Goal: Information Seeking & Learning: Learn about a topic

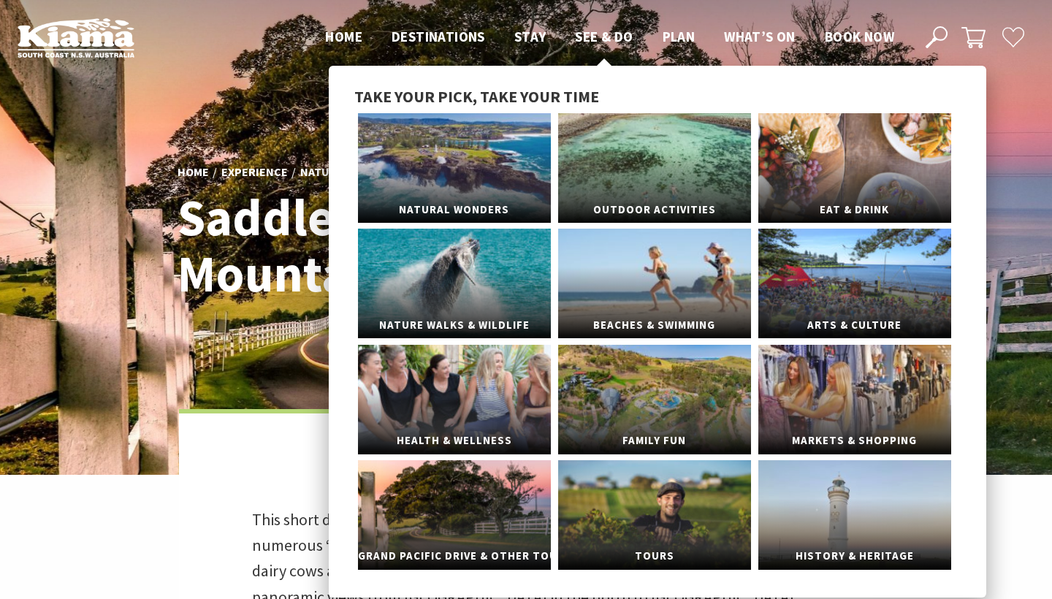
click at [591, 40] on span "See & Do" at bounding box center [604, 37] width 58 height 18
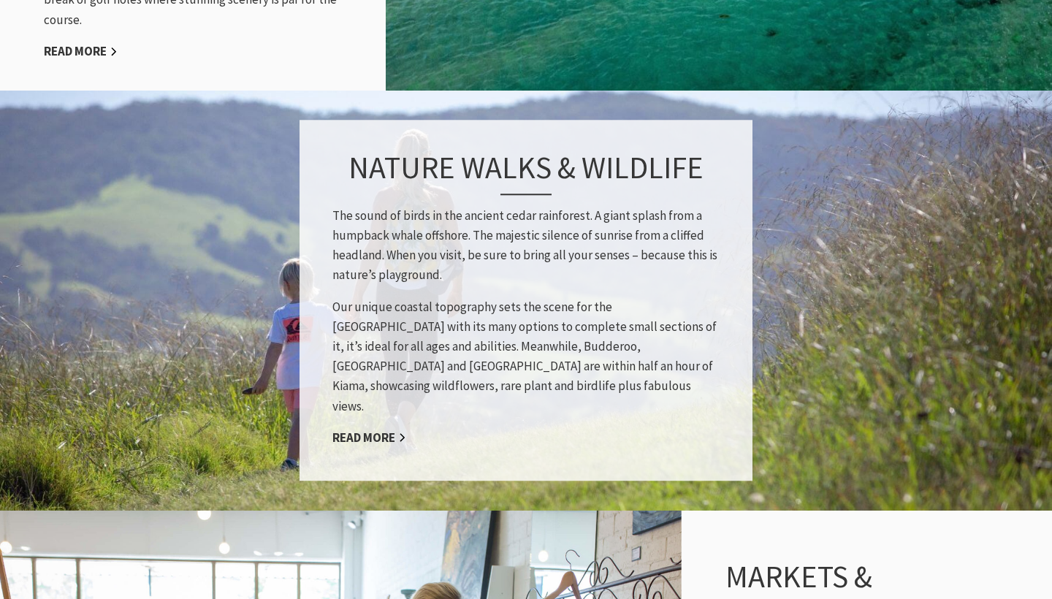
scroll to position [1941, 0]
click at [375, 429] on link "Read More" at bounding box center [369, 437] width 74 height 17
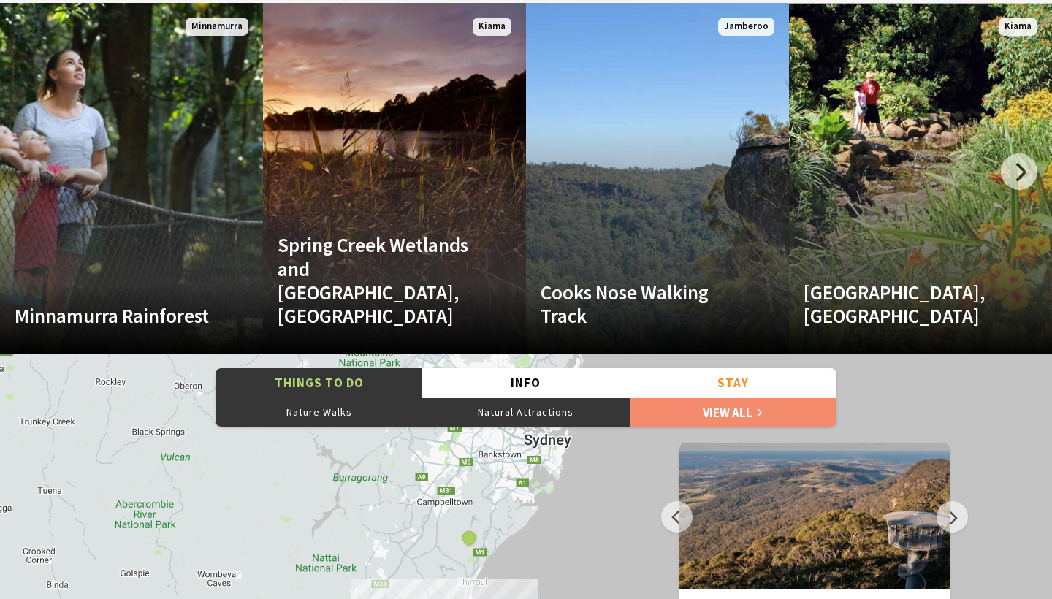
scroll to position [2964, 0]
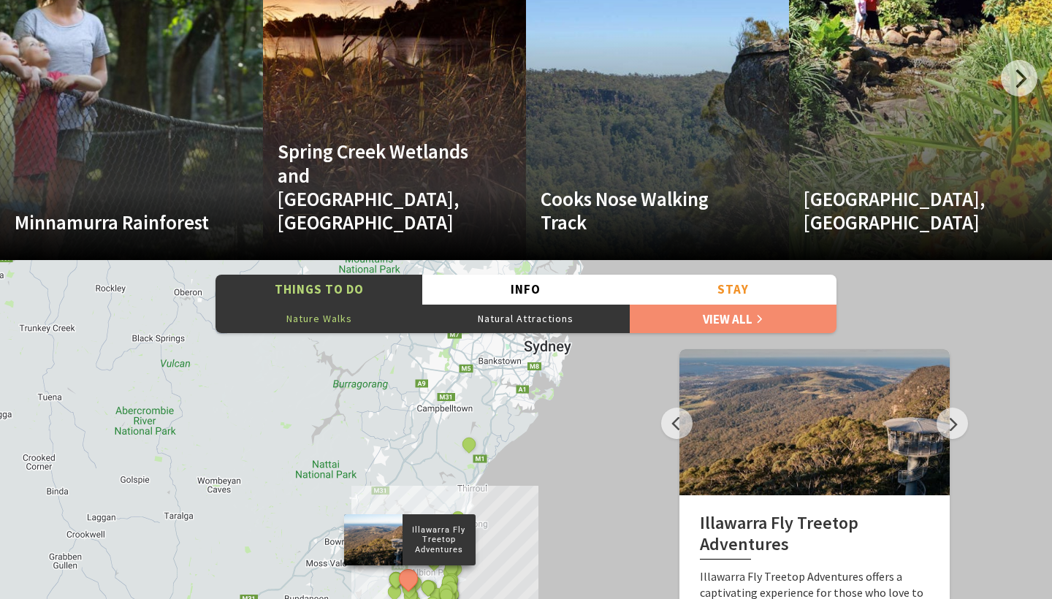
click at [345, 319] on button "Nature Walks" at bounding box center [318, 318] width 207 height 29
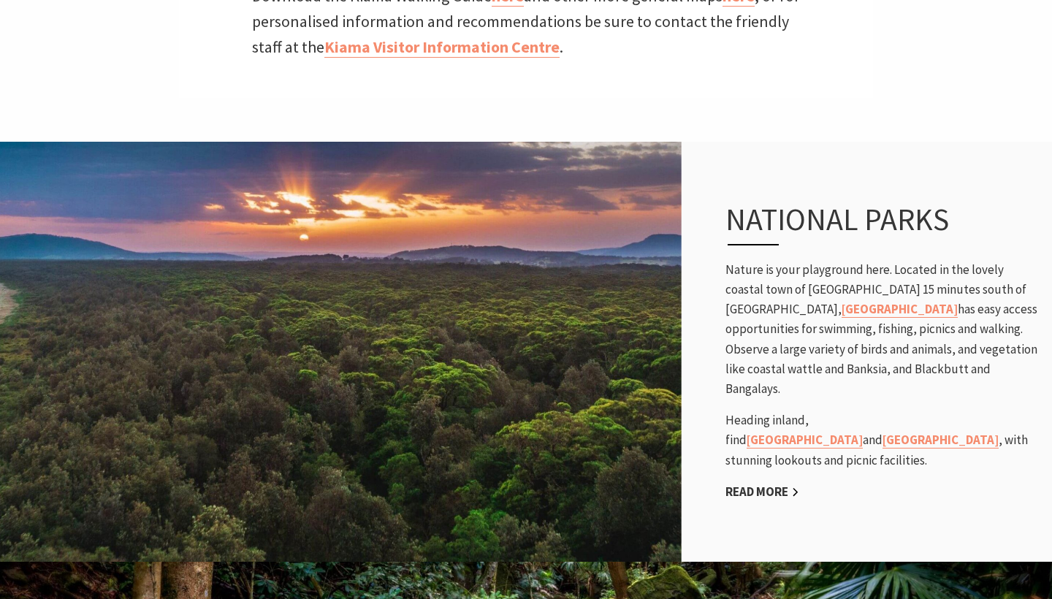
scroll to position [708, 0]
click at [957, 300] on link "Seven Mile Beach National Park" at bounding box center [899, 308] width 116 height 17
click at [863, 431] on link "[GEOGRAPHIC_DATA]" at bounding box center [804, 439] width 116 height 17
click at [998, 431] on link "Barren Grounds Nature Reserve" at bounding box center [940, 439] width 116 height 17
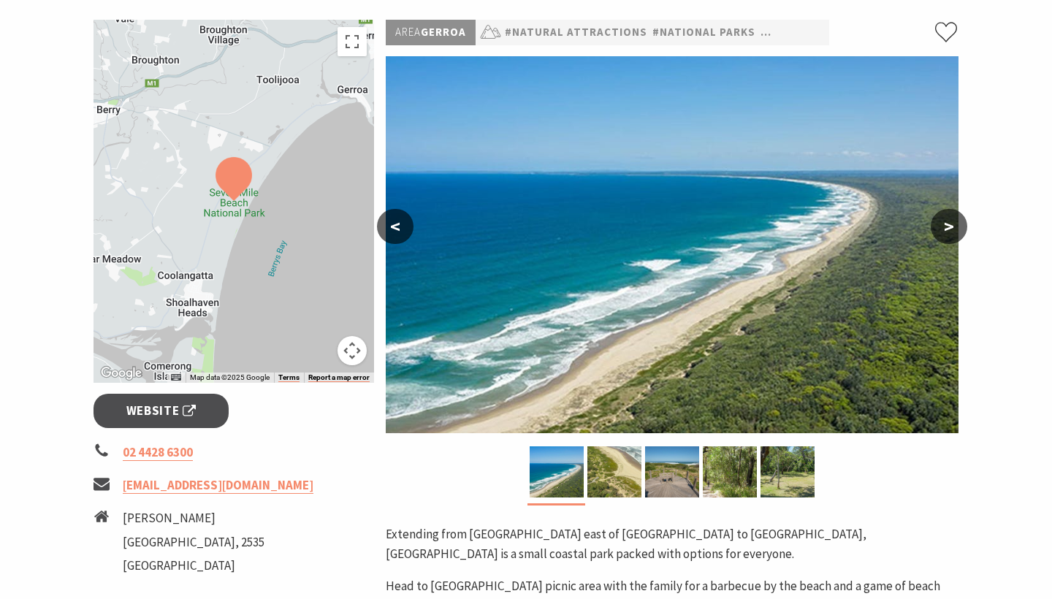
scroll to position [215, 0]
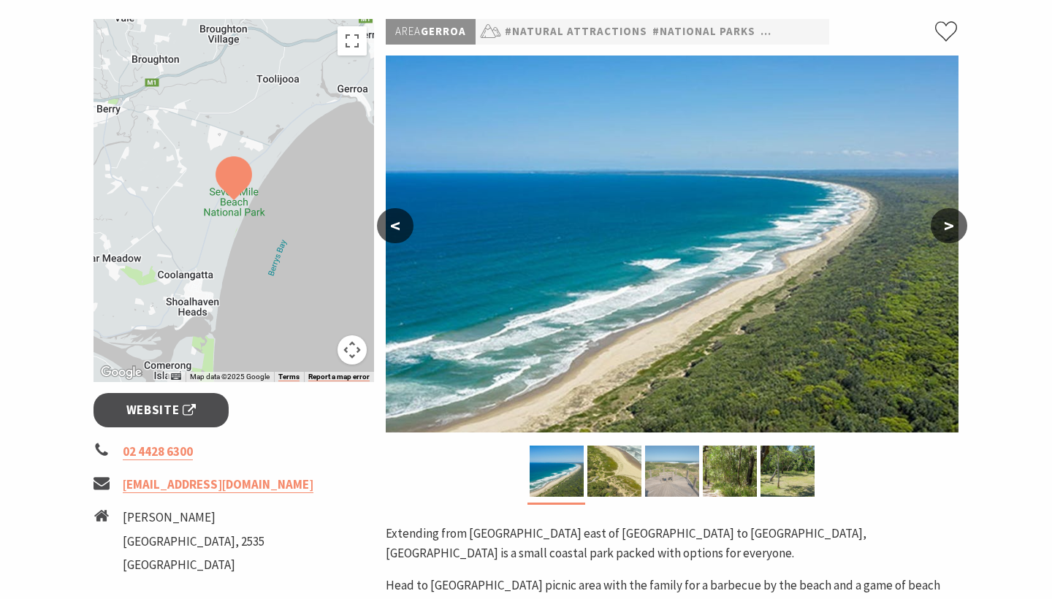
click at [651, 473] on img at bounding box center [672, 471] width 54 height 51
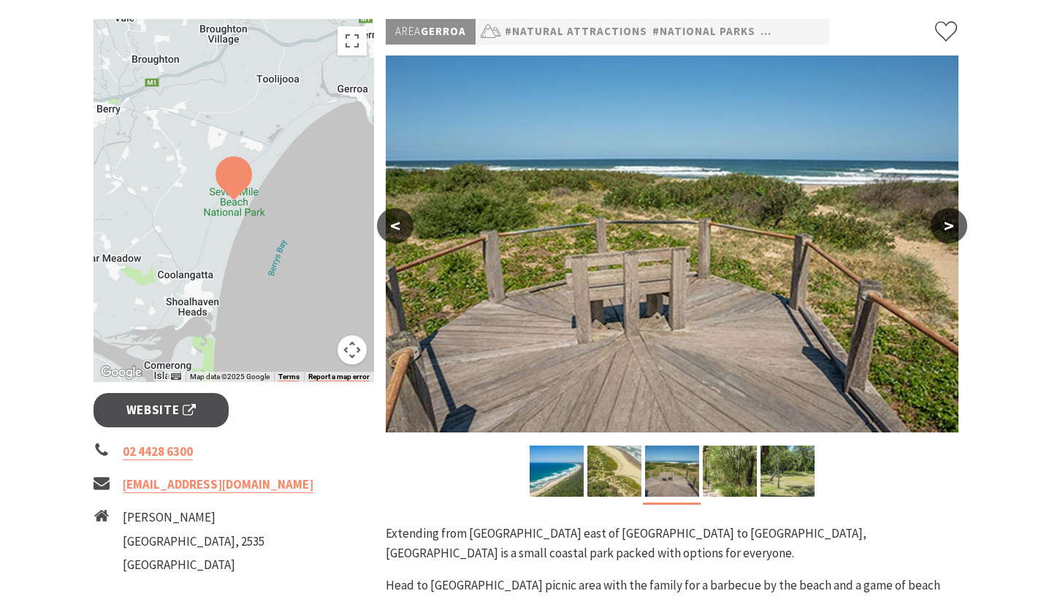
click at [936, 226] on button ">" at bounding box center [948, 225] width 37 height 35
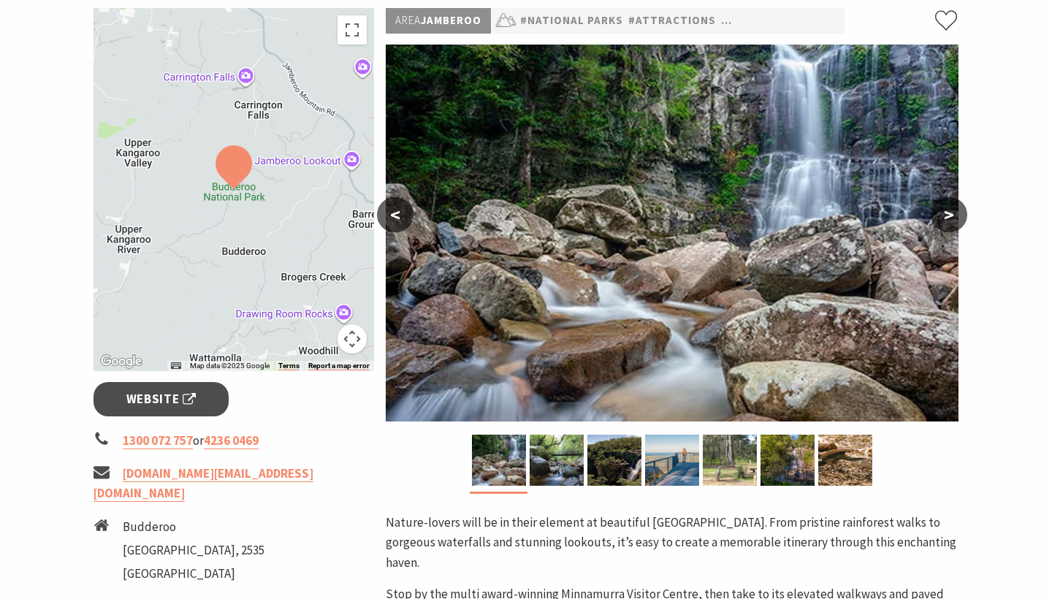
scroll to position [182, 0]
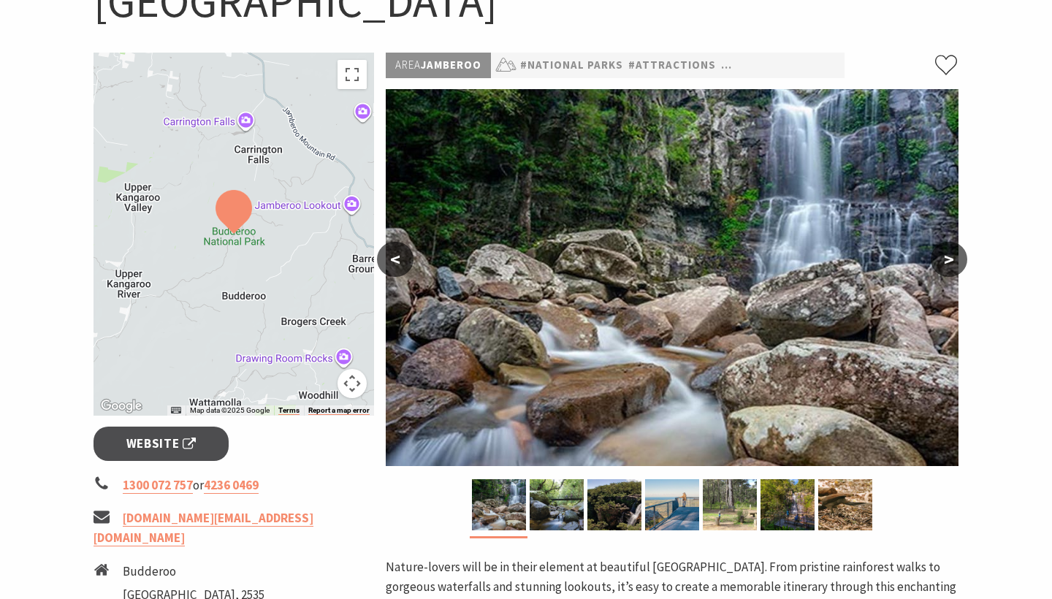
click at [947, 258] on button ">" at bounding box center [948, 259] width 37 height 35
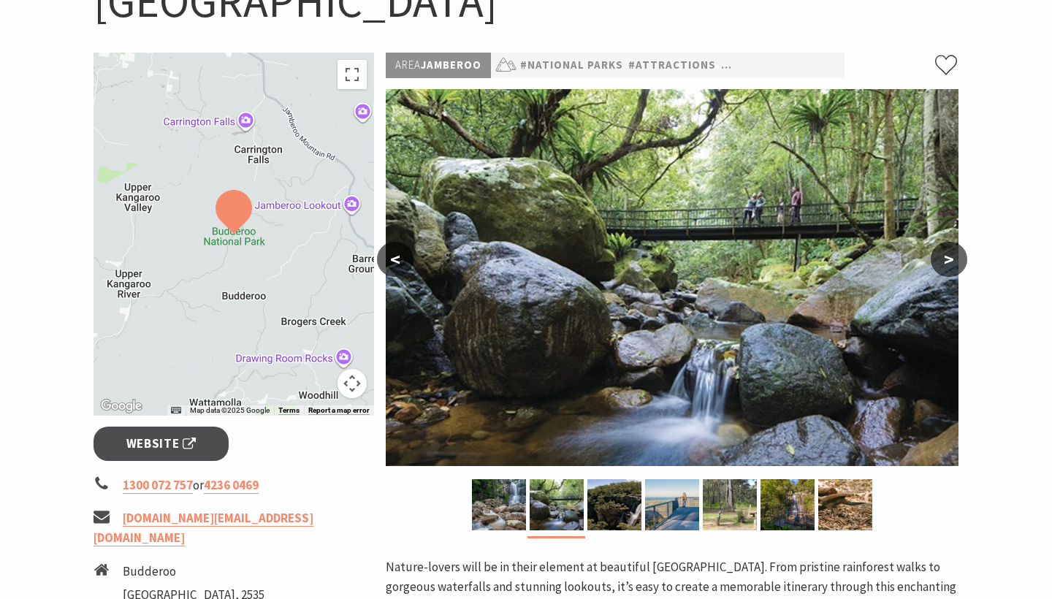
click at [947, 258] on button ">" at bounding box center [948, 259] width 37 height 35
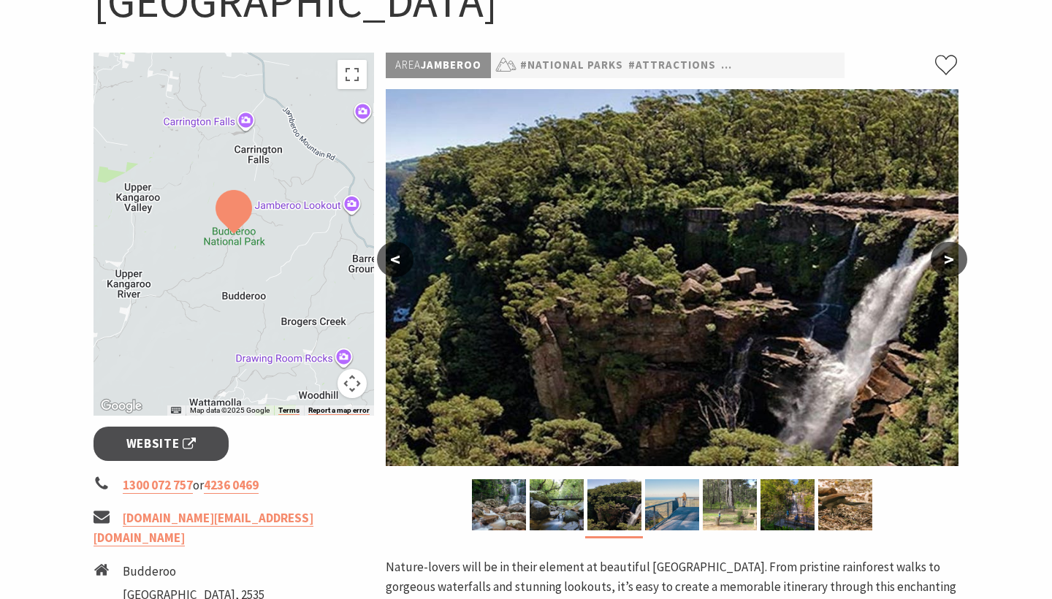
click at [947, 258] on button ">" at bounding box center [948, 259] width 37 height 35
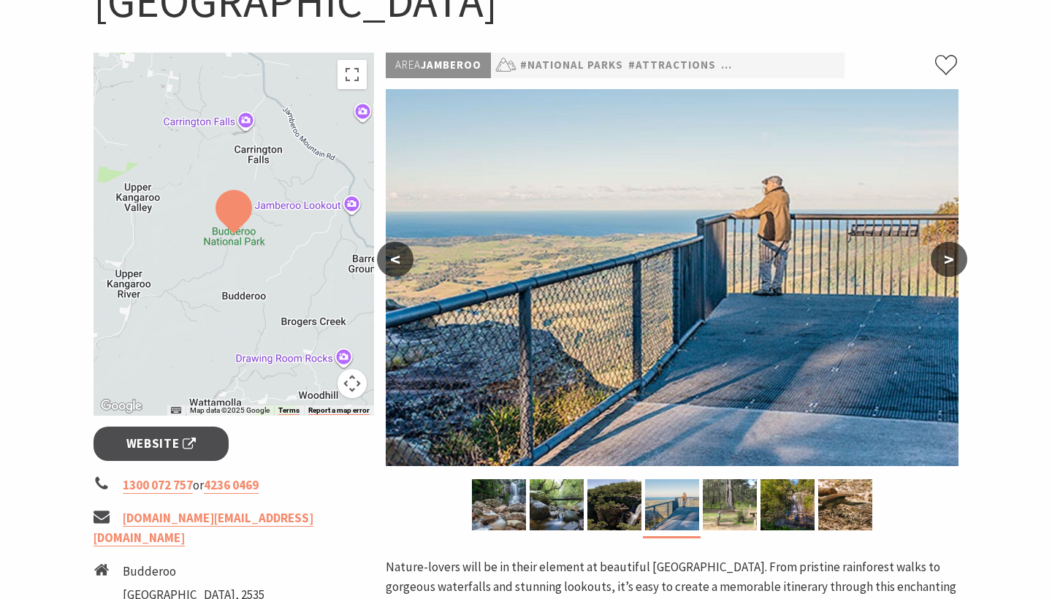
click at [947, 259] on button ">" at bounding box center [948, 259] width 37 height 35
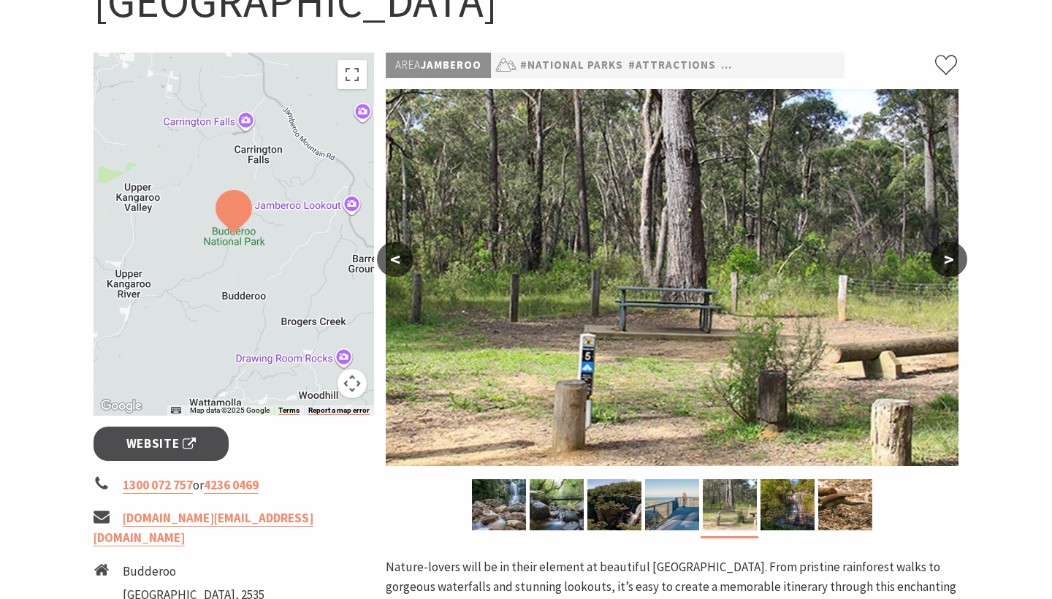
click at [947, 259] on button ">" at bounding box center [948, 259] width 37 height 35
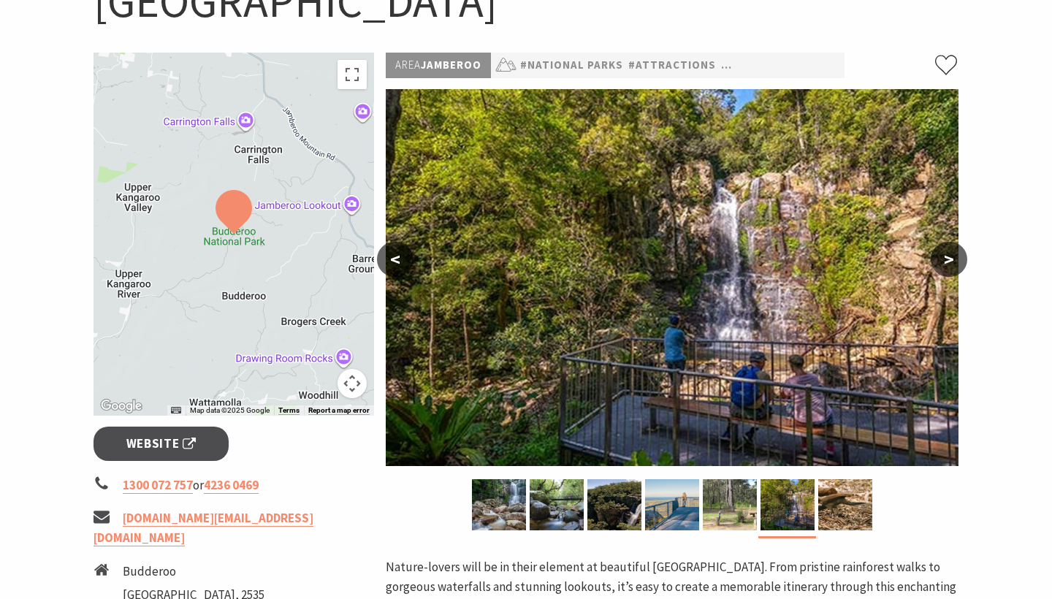
click at [947, 259] on button ">" at bounding box center [948, 259] width 37 height 35
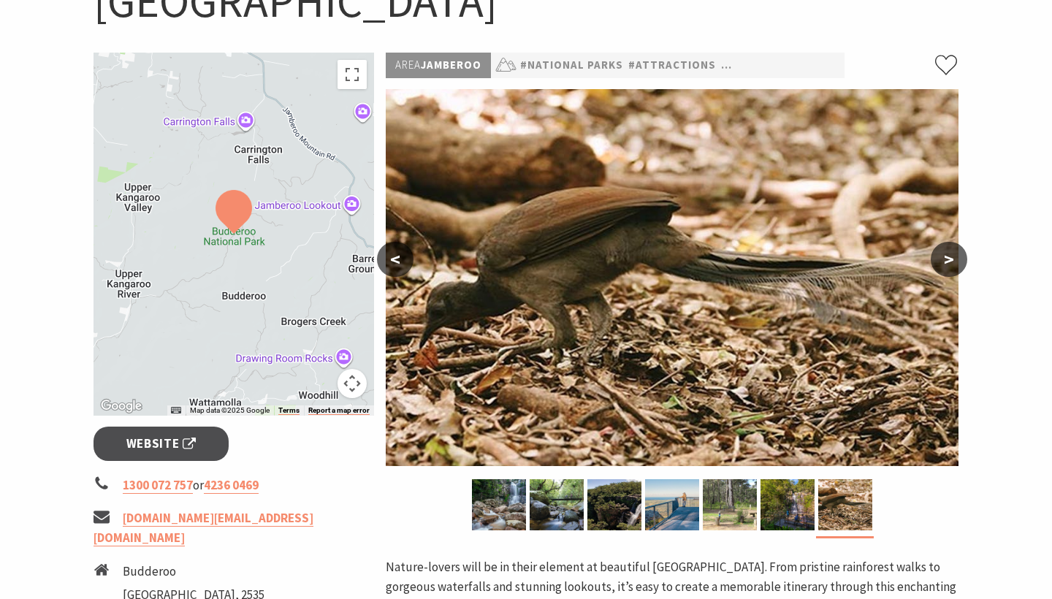
click at [947, 259] on button ">" at bounding box center [948, 259] width 37 height 35
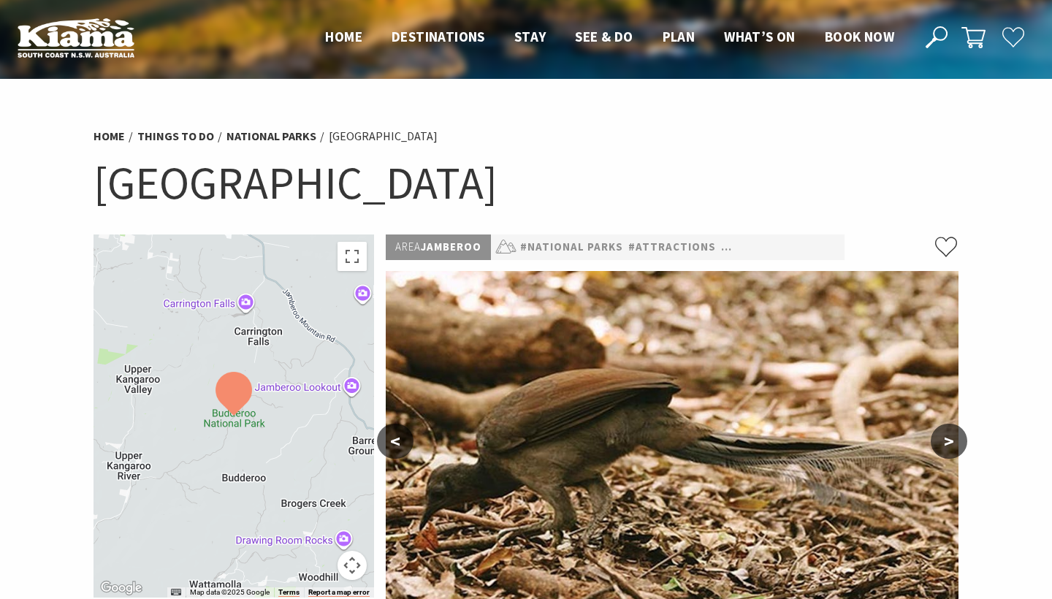
scroll to position [0, 0]
drag, startPoint x: 544, startPoint y: 185, endPoint x: 72, endPoint y: 194, distance: 472.6
copy h1 "Budderoo National Park"
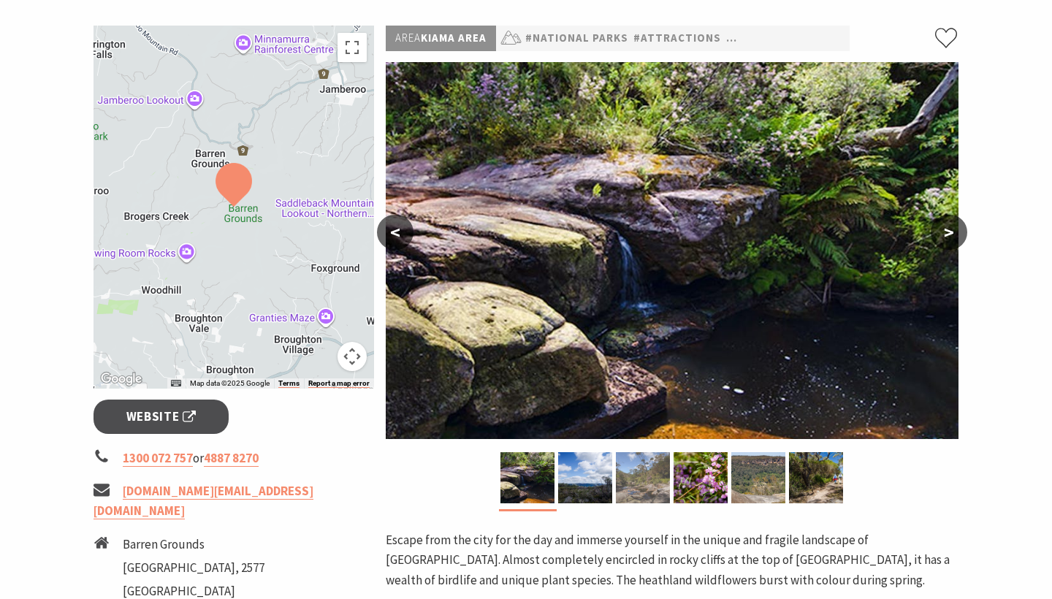
scroll to position [172, 0]
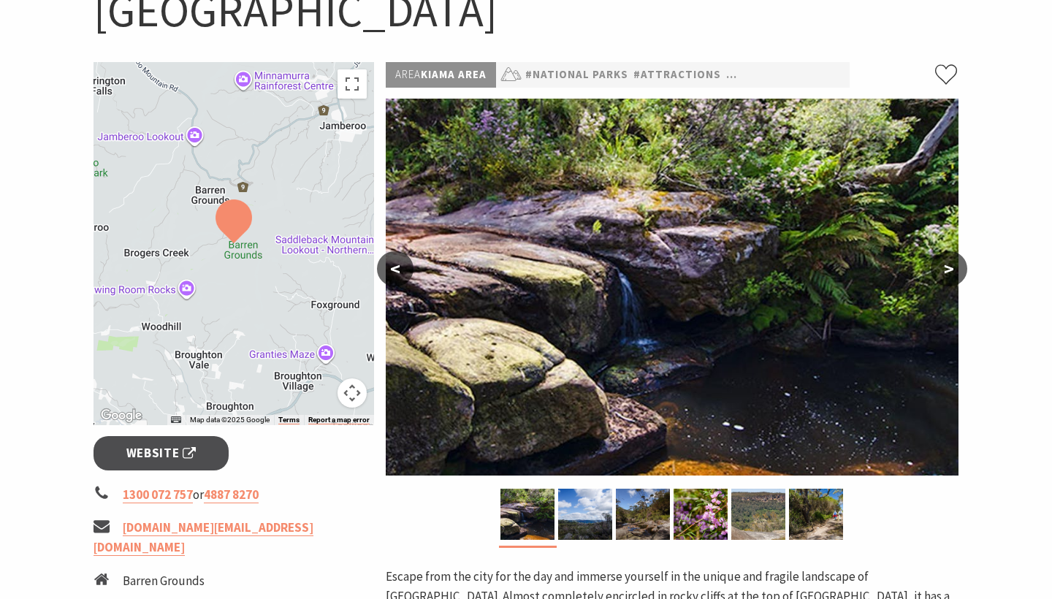
click at [941, 274] on button ">" at bounding box center [948, 268] width 37 height 35
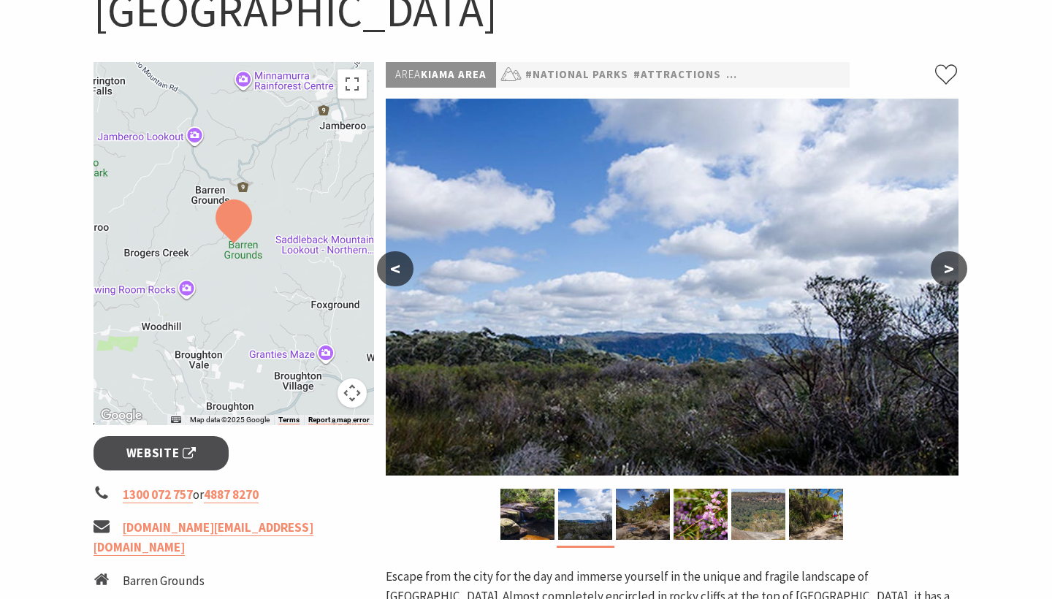
click at [941, 273] on button ">" at bounding box center [948, 268] width 37 height 35
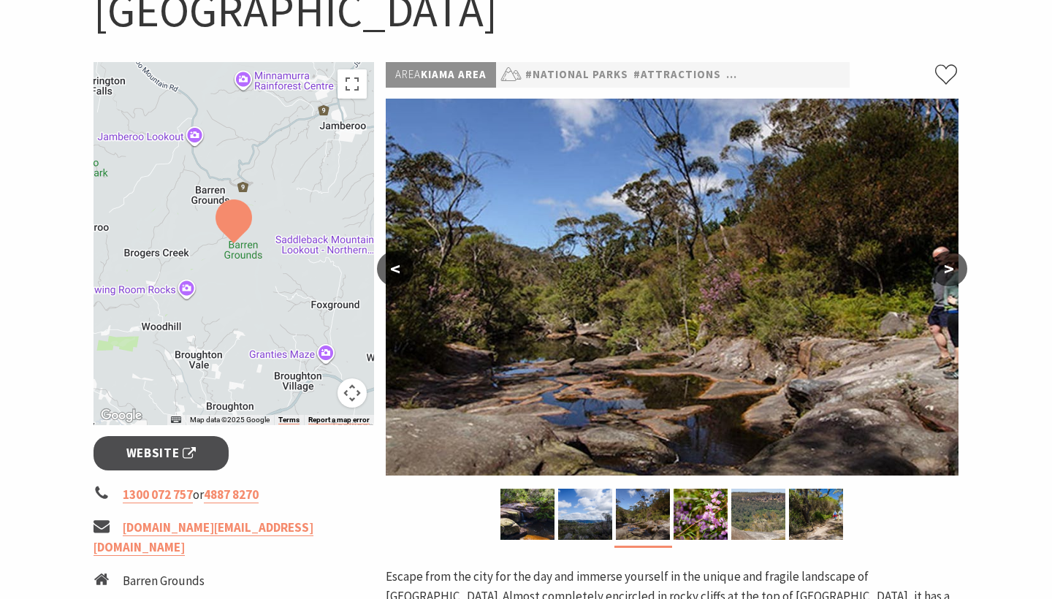
click at [939, 274] on button ">" at bounding box center [948, 268] width 37 height 35
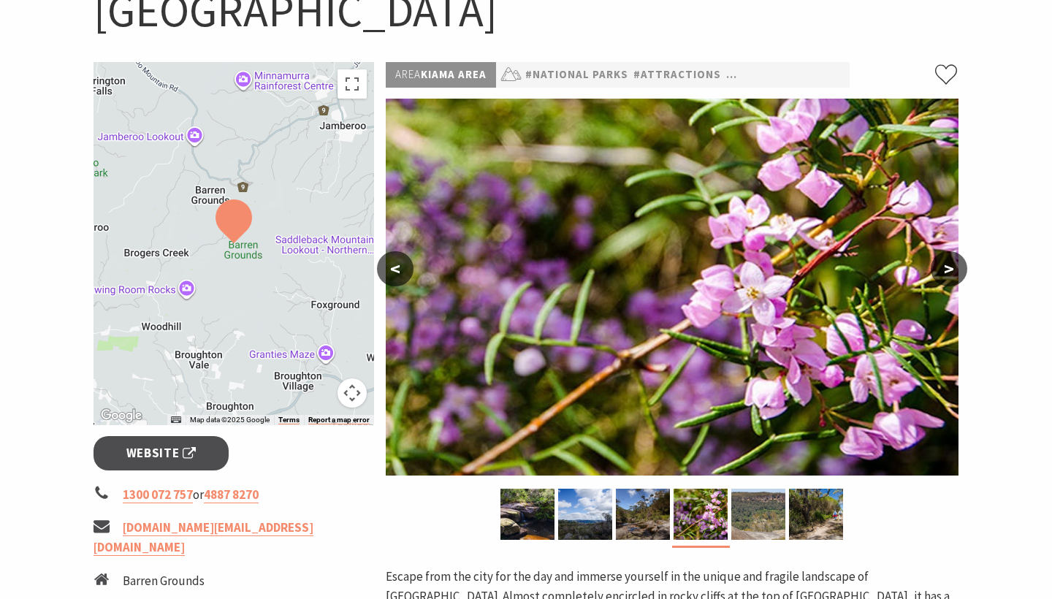
click at [937, 276] on button ">" at bounding box center [948, 268] width 37 height 35
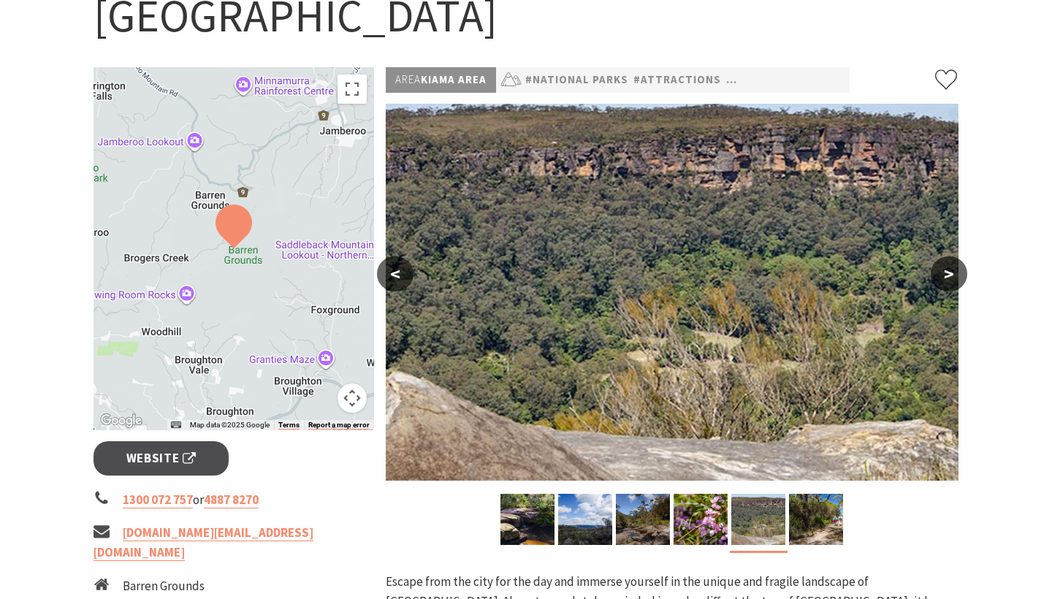
scroll to position [167, 1]
drag, startPoint x: 939, startPoint y: 275, endPoint x: 635, endPoint y: 63, distance: 371.0
click at [635, 66] on section "Home Things To Do National Parks [GEOGRAPHIC_DATA] [GEOGRAPHIC_DATA] ← Move lef…" at bounding box center [526, 483] width 1052 height 1142
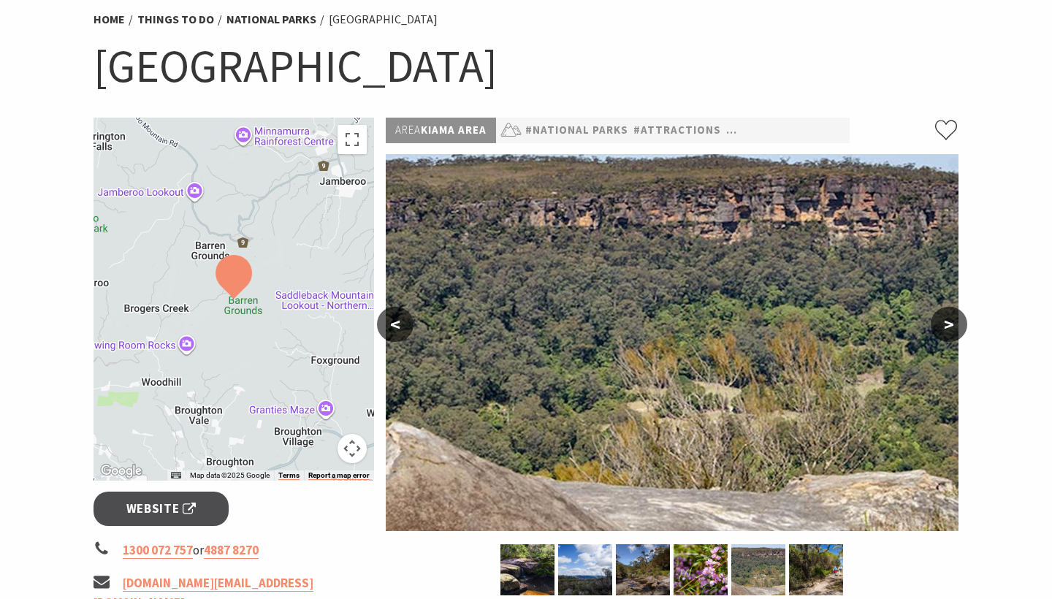
scroll to position [107, 0]
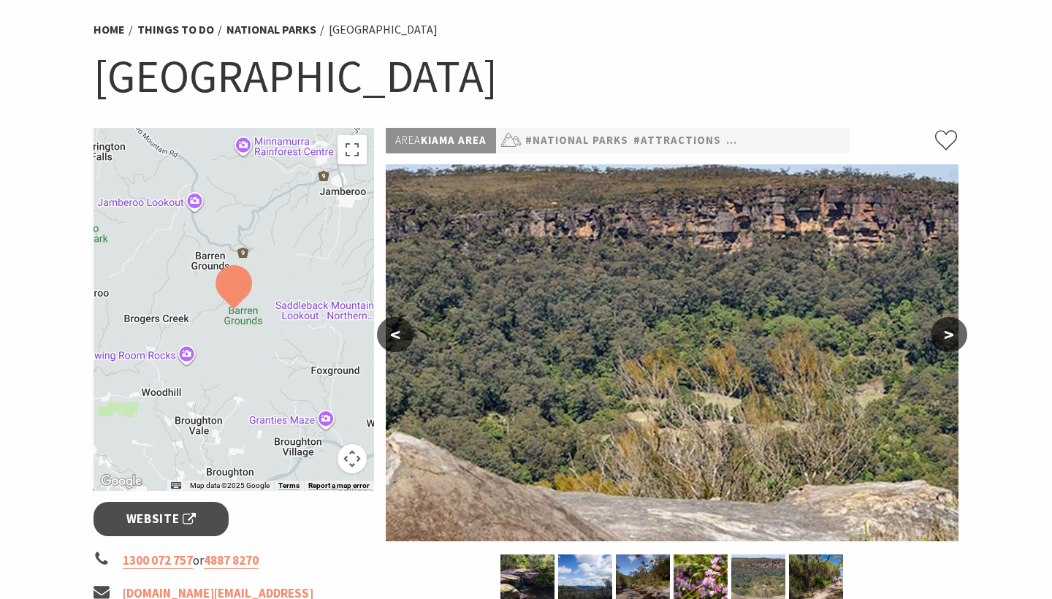
drag, startPoint x: 676, startPoint y: 28, endPoint x: 106, endPoint y: 77, distance: 572.5
click at [106, 77] on h1 "[GEOGRAPHIC_DATA]" at bounding box center [525, 76] width 865 height 59
copy h1 "[GEOGRAPHIC_DATA]"
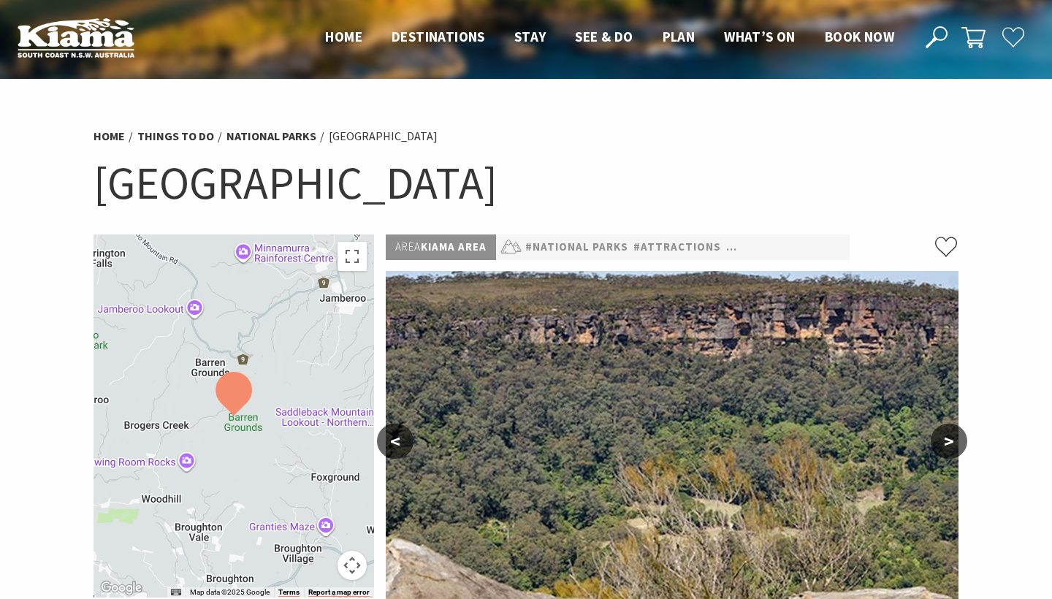
scroll to position [0, 0]
